Goal: Task Accomplishment & Management: Manage account settings

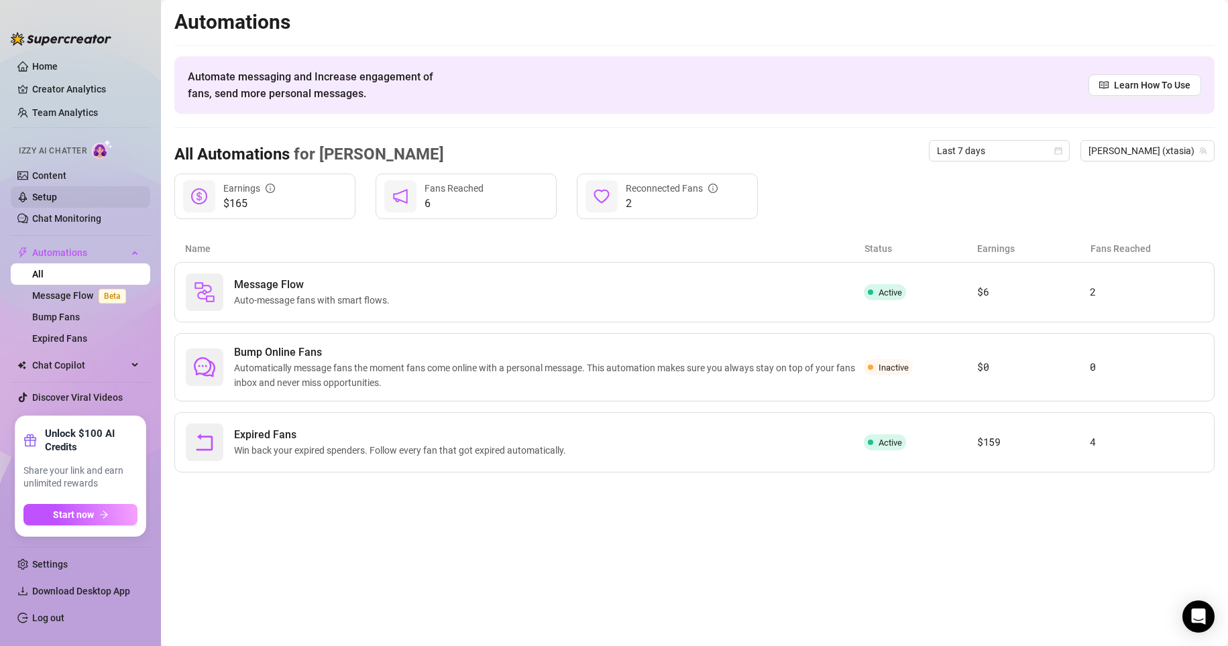
click at [57, 196] on link "Setup" at bounding box center [44, 197] width 25 height 11
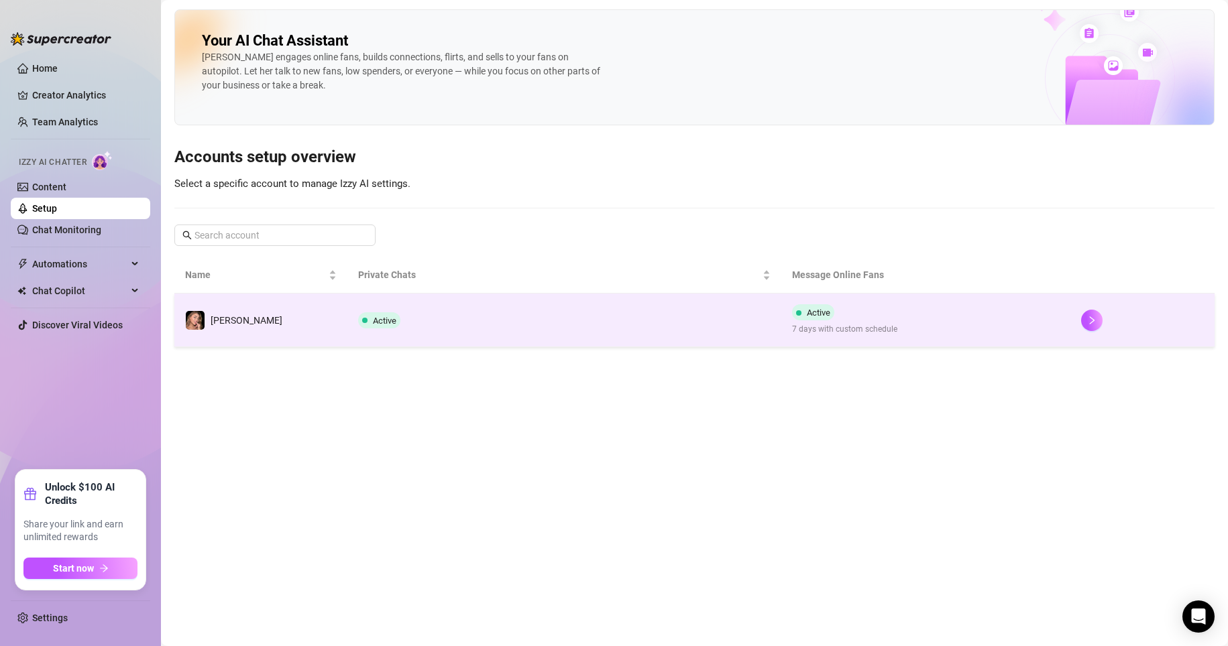
click at [1012, 334] on td "Active 7 days with custom schedule" at bounding box center [925, 321] width 289 height 54
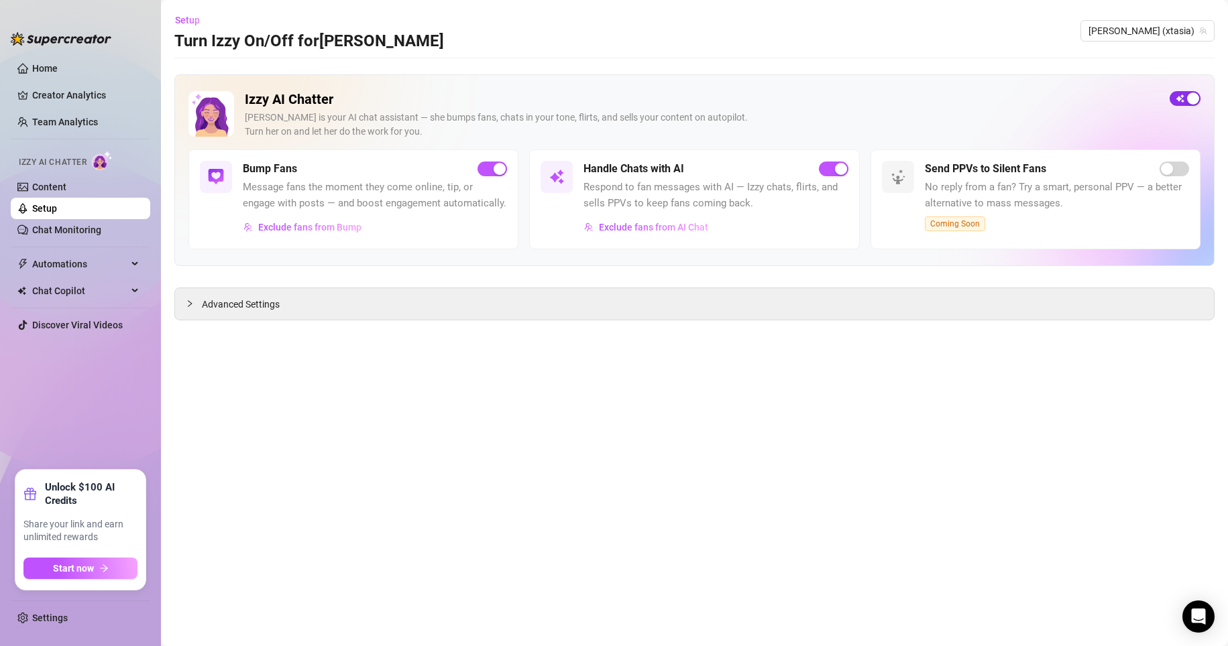
click at [1178, 99] on span "button" at bounding box center [1184, 98] width 31 height 15
